Goal: Information Seeking & Learning: Find contact information

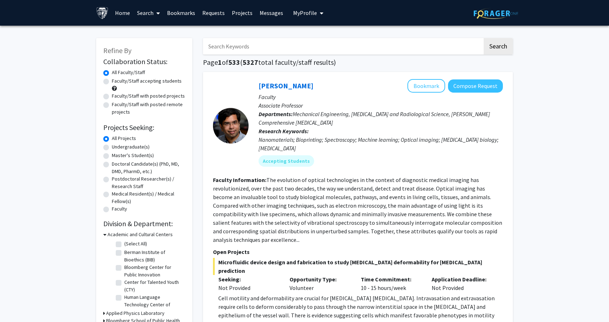
click at [180, 13] on link "Bookmarks" at bounding box center [181, 12] width 35 height 25
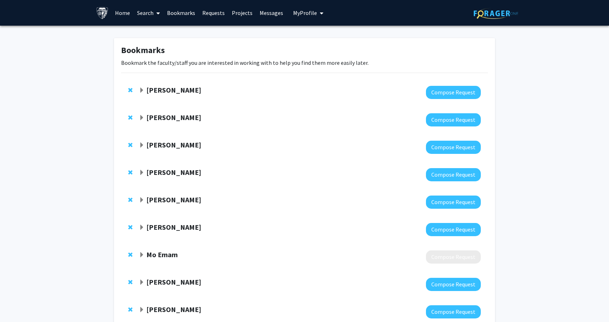
click at [178, 90] on strong "[PERSON_NAME]" at bounding box center [173, 90] width 55 height 9
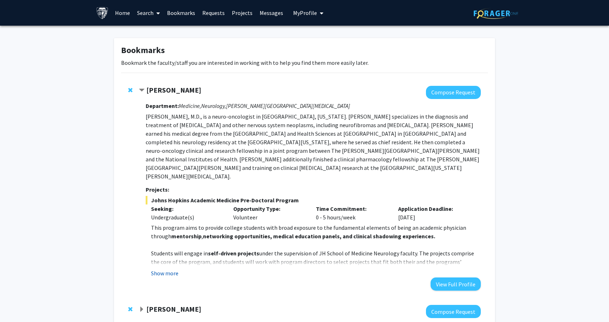
click at [163, 269] on button "Show more" at bounding box center [164, 273] width 27 height 9
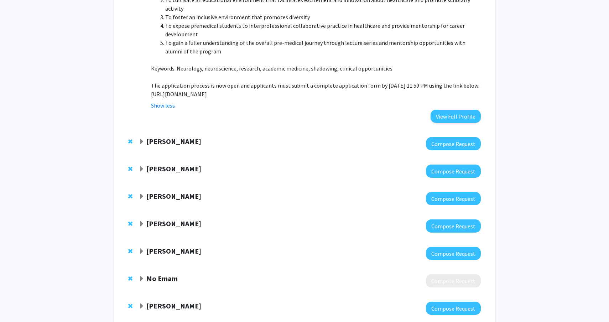
scroll to position [442, 0]
click at [180, 137] on strong "[PERSON_NAME]" at bounding box center [173, 141] width 55 height 9
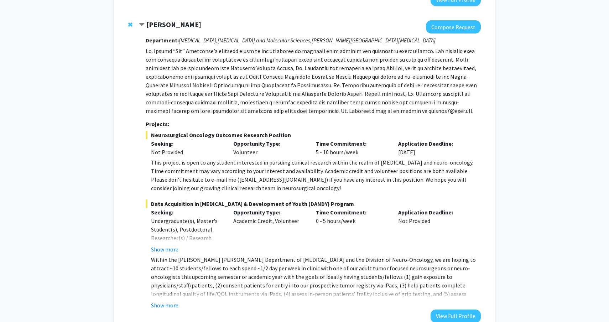
scroll to position [560, 0]
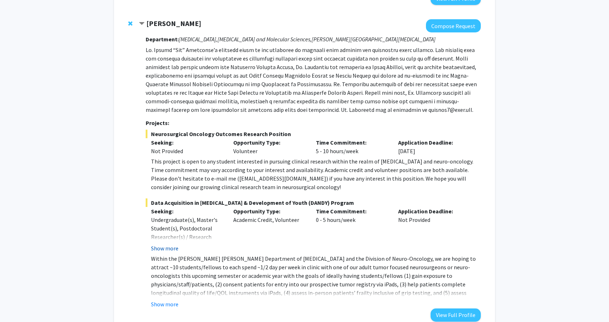
click at [169, 244] on button "Show more" at bounding box center [164, 248] width 27 height 9
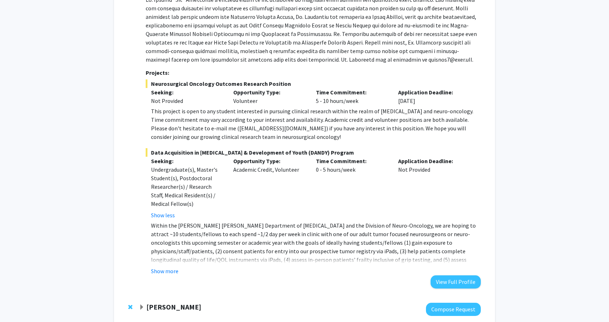
scroll to position [611, 0]
click at [170, 266] on button "Show more" at bounding box center [164, 270] width 27 height 9
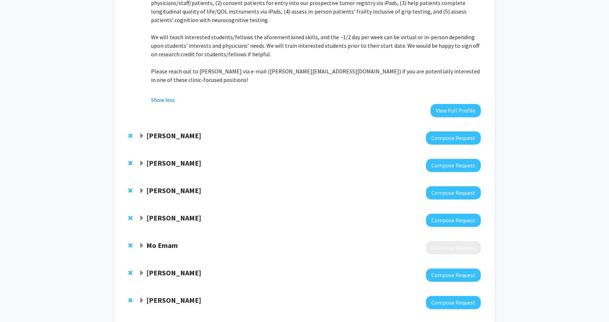
scroll to position [852, 0]
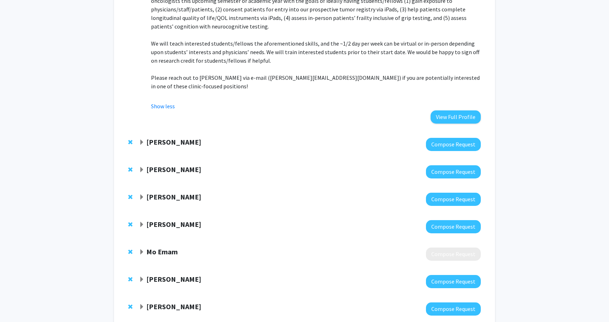
click at [199, 138] on strong "[PERSON_NAME]" at bounding box center [173, 142] width 55 height 9
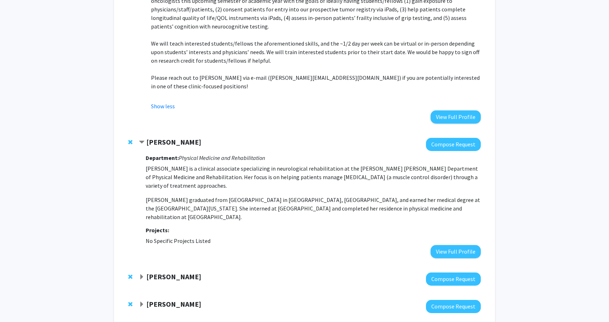
click at [199, 138] on strong "[PERSON_NAME]" at bounding box center [173, 142] width 55 height 9
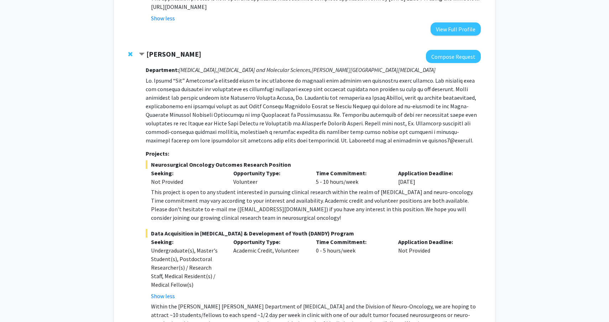
scroll to position [534, 0]
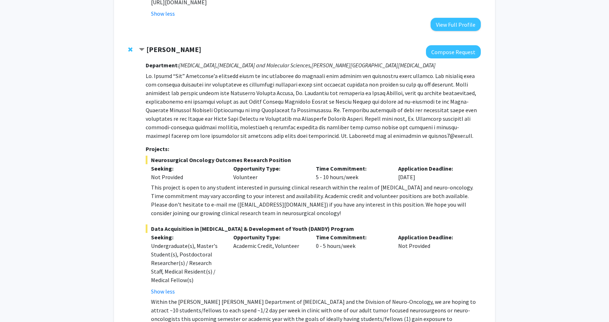
click at [334, 120] on p at bounding box center [313, 106] width 335 height 68
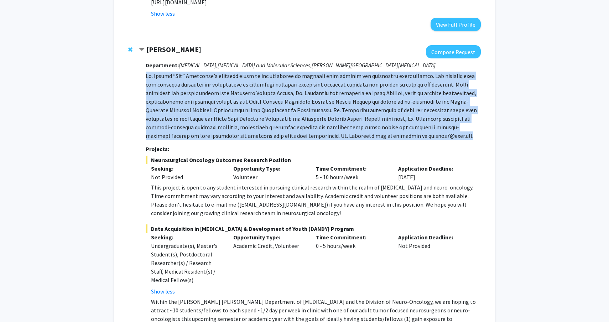
click at [334, 120] on p at bounding box center [313, 106] width 335 height 68
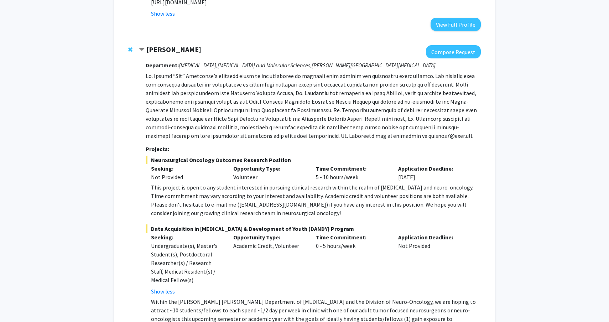
click at [345, 122] on p at bounding box center [313, 106] width 335 height 68
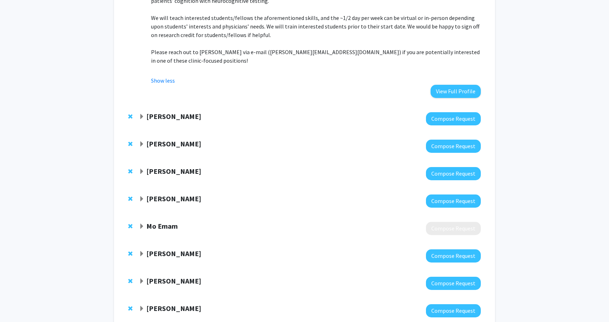
scroll to position [890, 0]
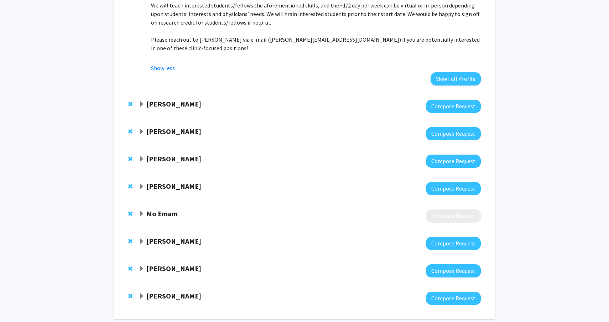
click at [171, 237] on strong "[PERSON_NAME]" at bounding box center [173, 241] width 55 height 9
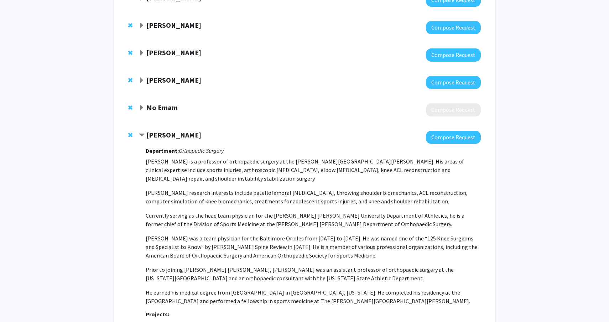
scroll to position [997, 0]
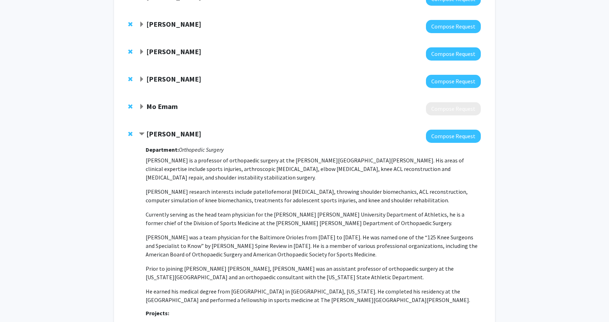
click at [186, 129] on strong "[PERSON_NAME]" at bounding box center [173, 133] width 55 height 9
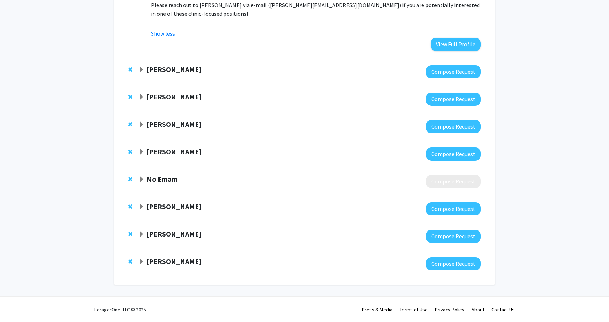
scroll to position [890, 0]
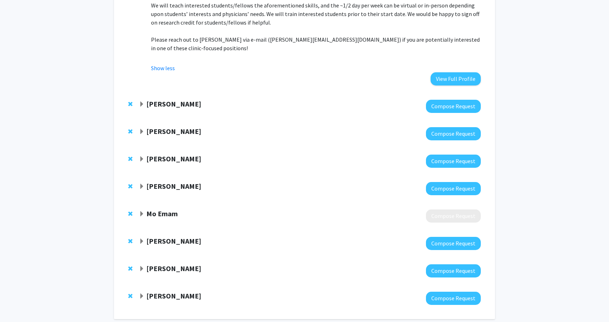
click at [175, 292] on strong "[PERSON_NAME]" at bounding box center [173, 296] width 55 height 9
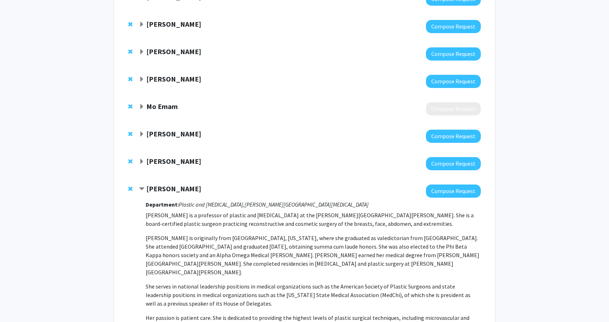
click at [180, 184] on strong "[PERSON_NAME]" at bounding box center [173, 188] width 55 height 9
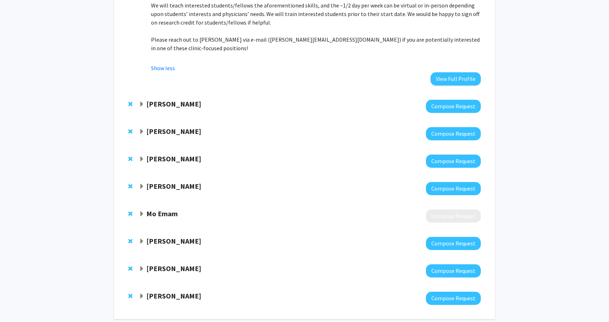
click at [167, 154] on strong "[PERSON_NAME]" at bounding box center [173, 158] width 55 height 9
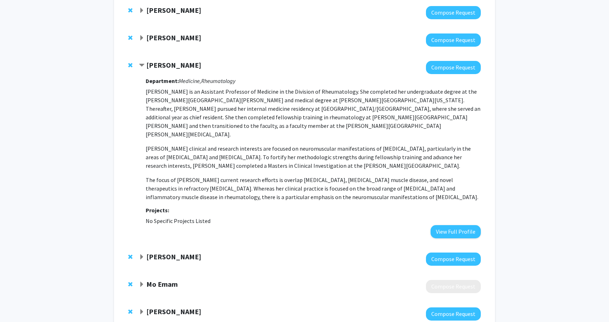
click at [174, 61] on strong "[PERSON_NAME]" at bounding box center [173, 65] width 55 height 9
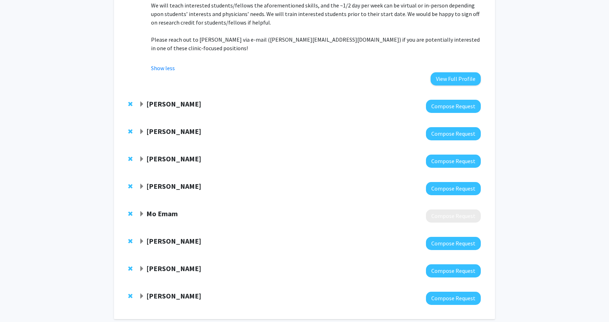
click at [173, 237] on strong "[PERSON_NAME]" at bounding box center [173, 241] width 55 height 9
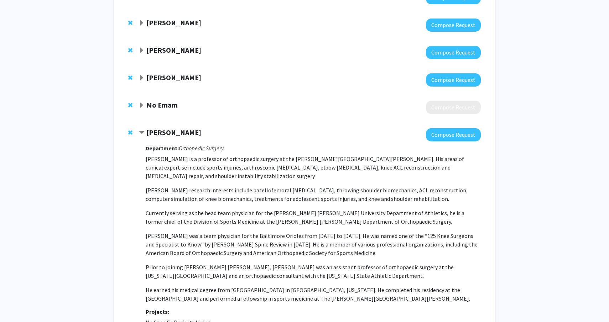
scroll to position [1035, 0]
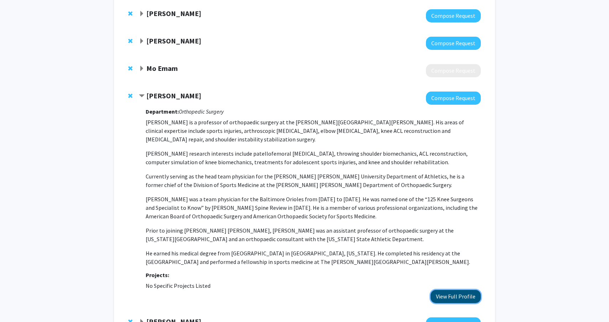
click at [455, 290] on button "View Full Profile" at bounding box center [456, 296] width 50 height 13
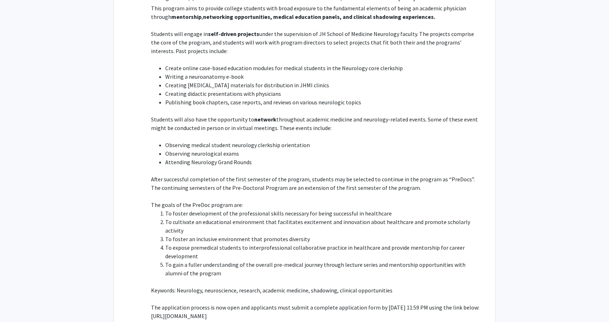
scroll to position [221, 0]
click at [318, 174] on p "After successful completion of the first semester of the program, students may …" at bounding box center [316, 182] width 330 height 17
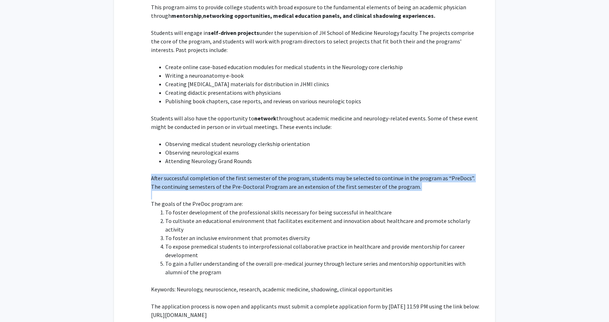
click at [318, 174] on p "After successful completion of the first semester of the program, students may …" at bounding box center [316, 182] width 330 height 17
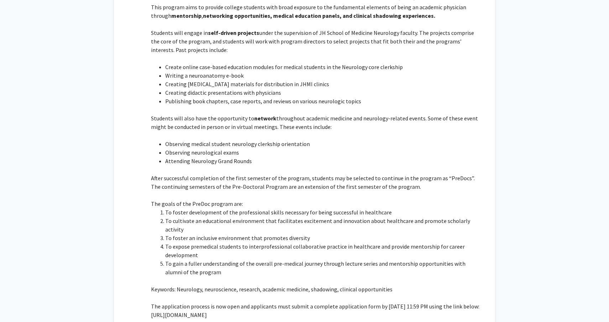
click at [318, 174] on p "After successful completion of the first semester of the program, students may …" at bounding box center [316, 182] width 330 height 17
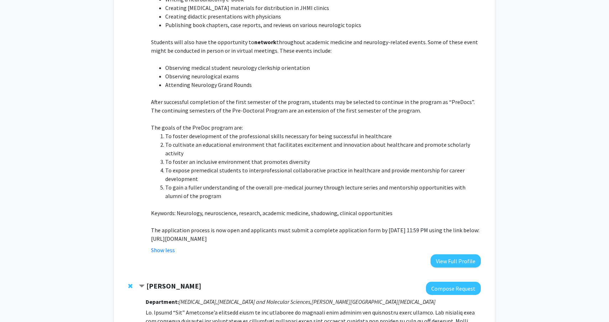
scroll to position [303, 0]
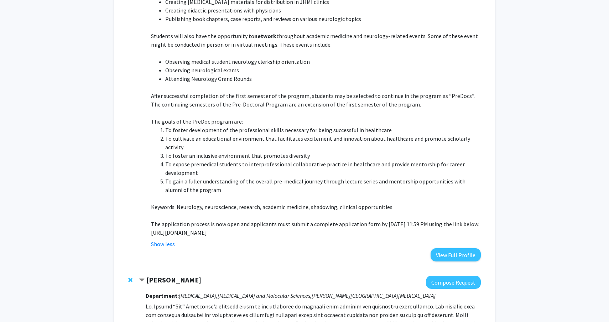
click at [302, 228] on p "[URL][DOMAIN_NAME]" at bounding box center [316, 232] width 330 height 9
copy p "[URL][DOMAIN_NAME]"
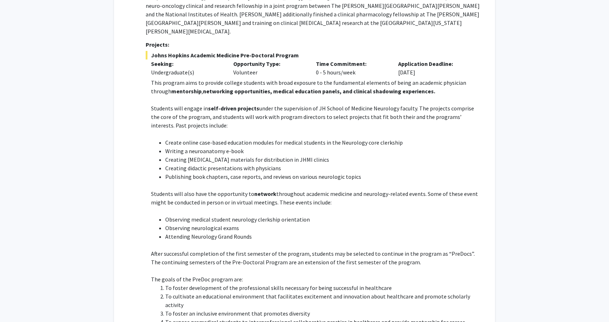
scroll to position [138, 0]
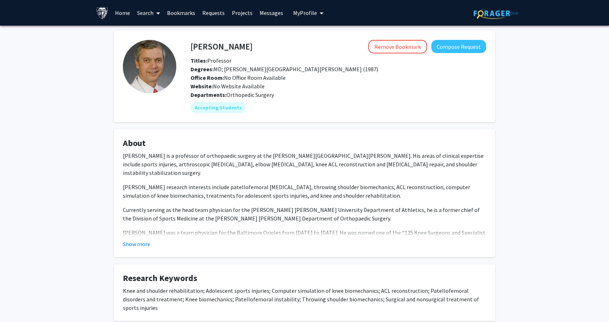
scroll to position [16, 0]
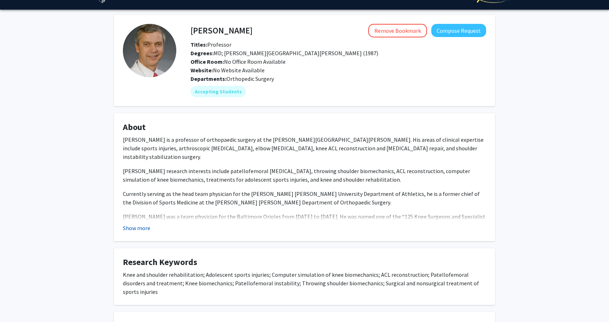
click at [135, 224] on button "Show more" at bounding box center [136, 228] width 27 height 9
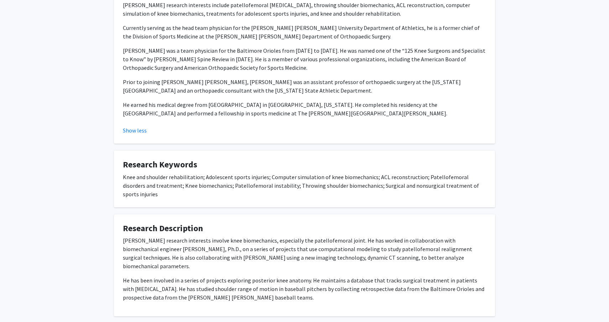
scroll to position [0, 0]
